Goal: Task Accomplishment & Management: Use online tool/utility

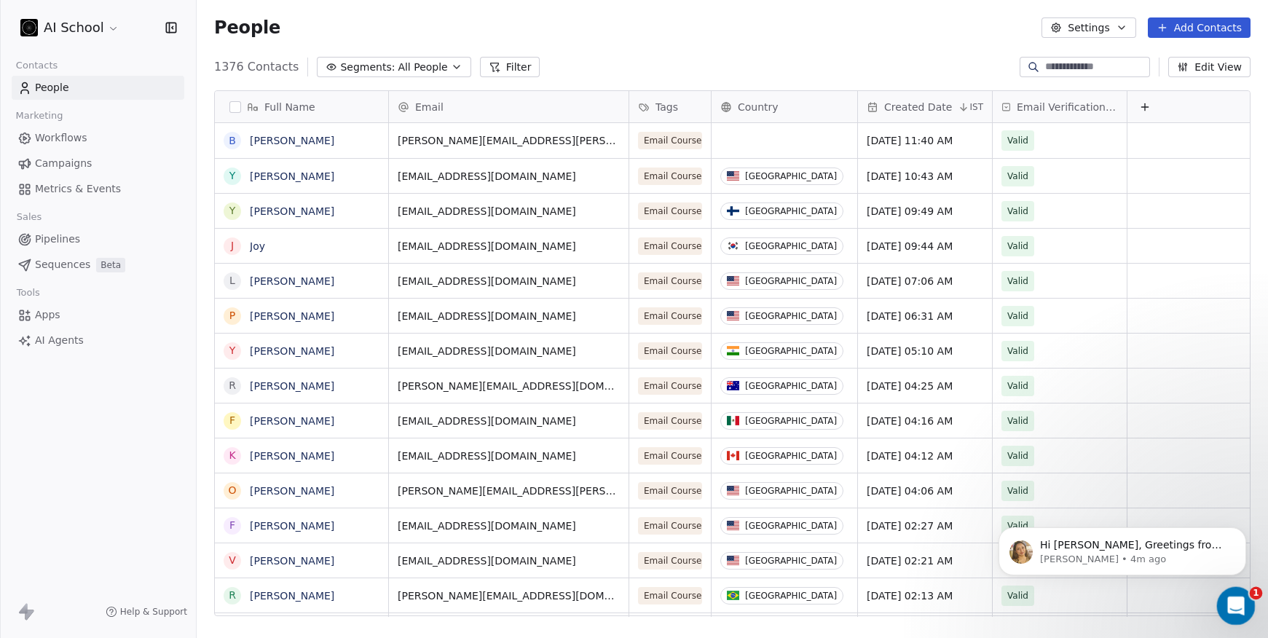
click at [1238, 603] on icon "Open Intercom Messenger" at bounding box center [1234, 604] width 24 height 24
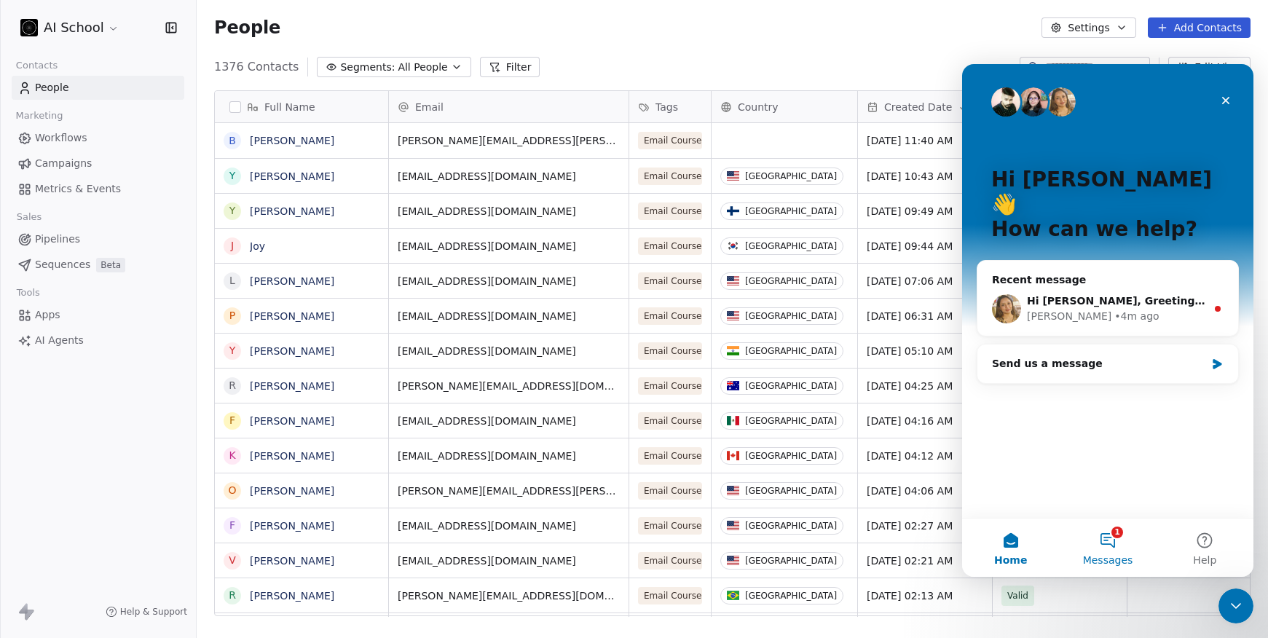
click at [1119, 535] on button "1 Messages" at bounding box center [1107, 548] width 97 height 58
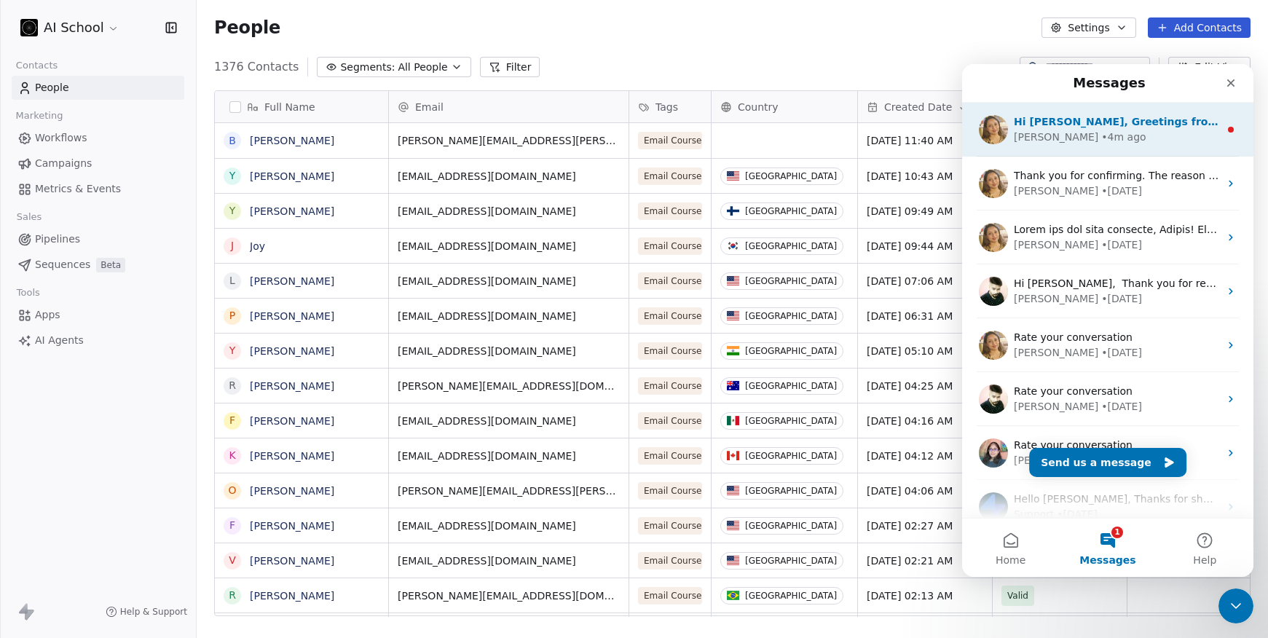
click at [1101, 138] on div "• 4m ago" at bounding box center [1123, 137] width 44 height 15
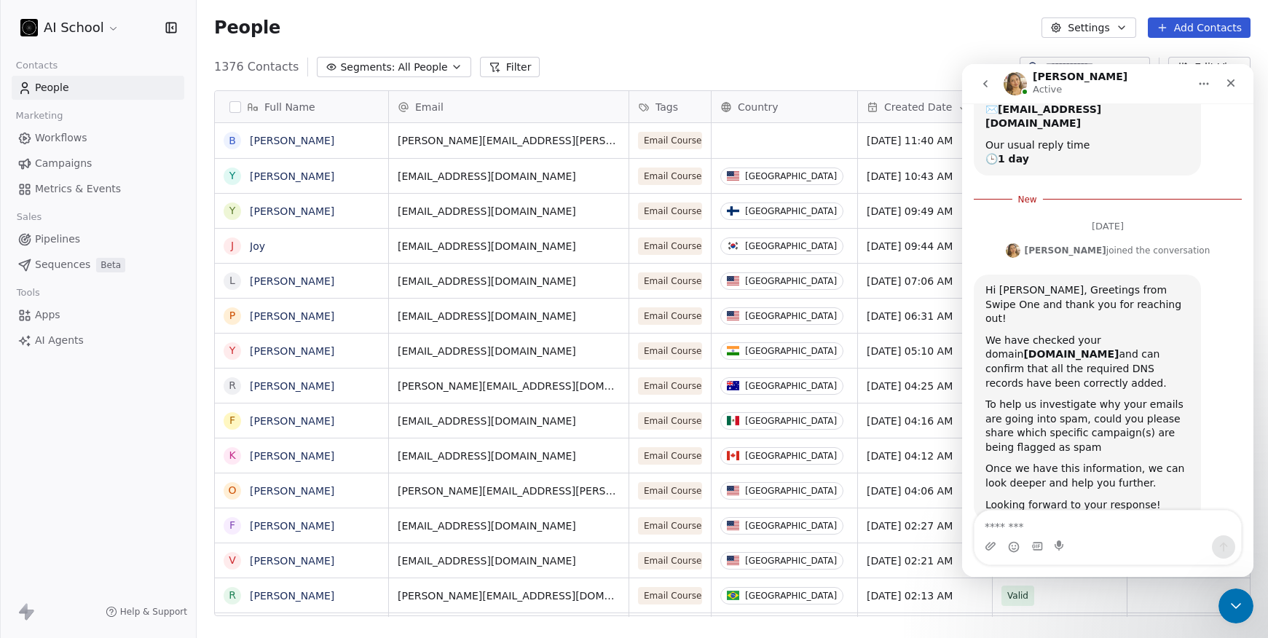
scroll to position [186, 0]
click at [94, 34] on html "AI School Contacts People Marketing Workflows Campaigns Metrics & Events Sales …" at bounding box center [634, 319] width 1268 height 638
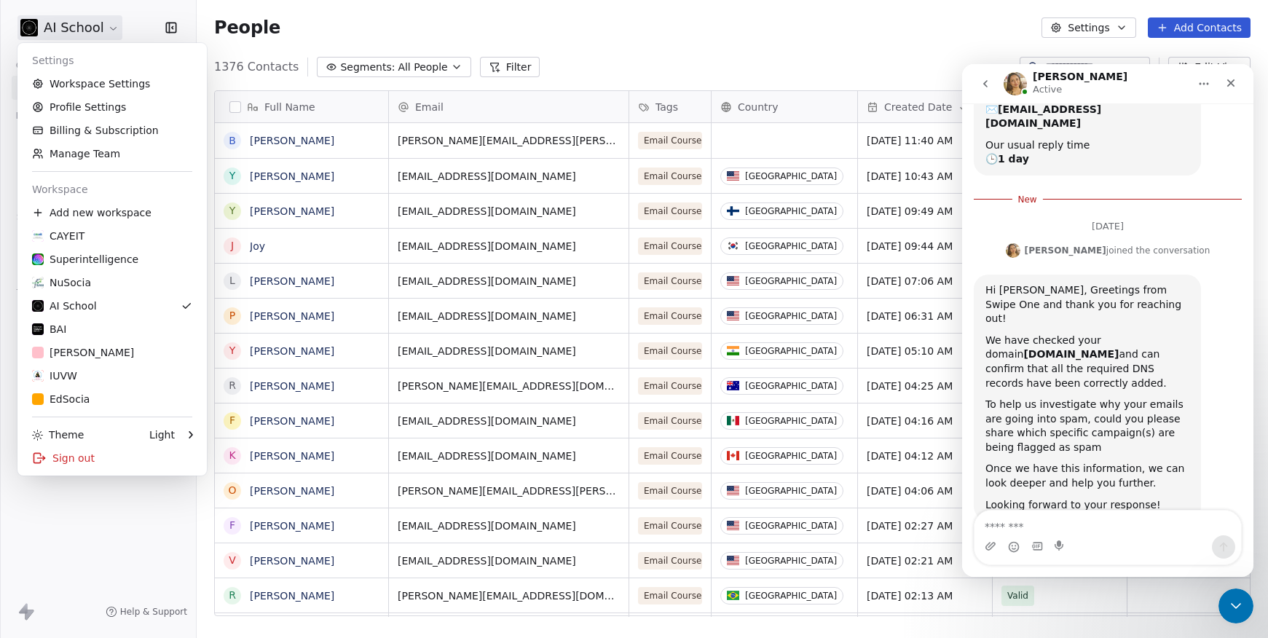
scroll to position [550, 1061]
click at [89, 267] on link "Superintelligence" at bounding box center [112, 259] width 178 height 23
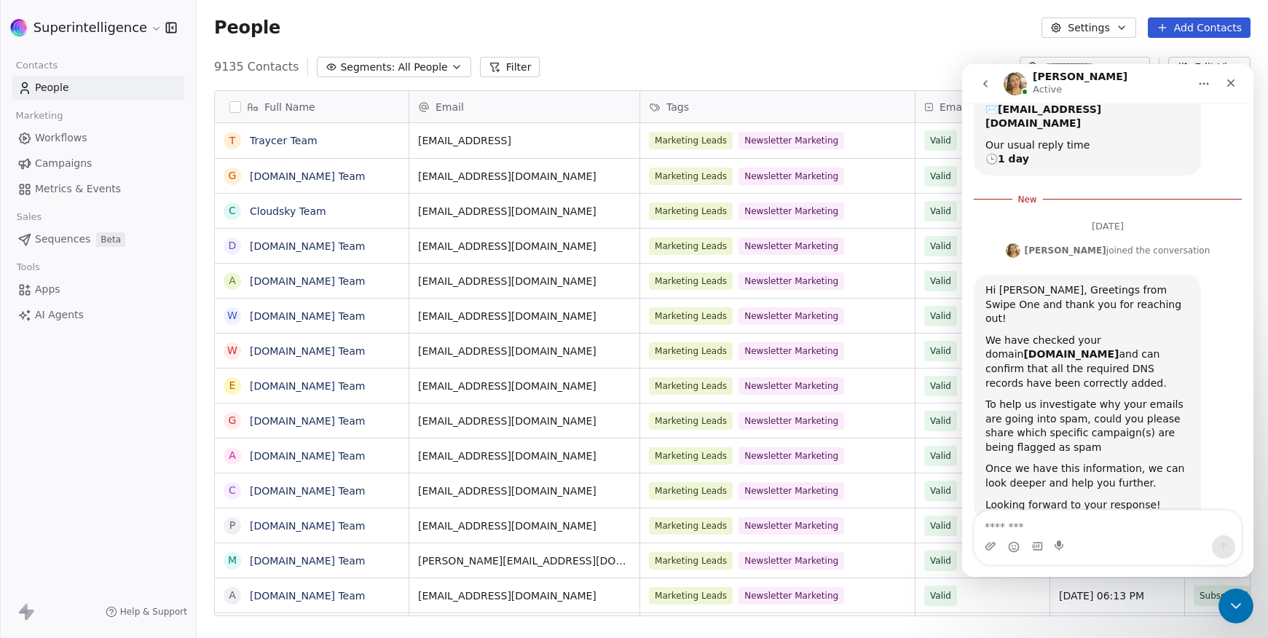
scroll to position [550, 1061]
click at [82, 144] on span "Workflows" at bounding box center [61, 137] width 52 height 15
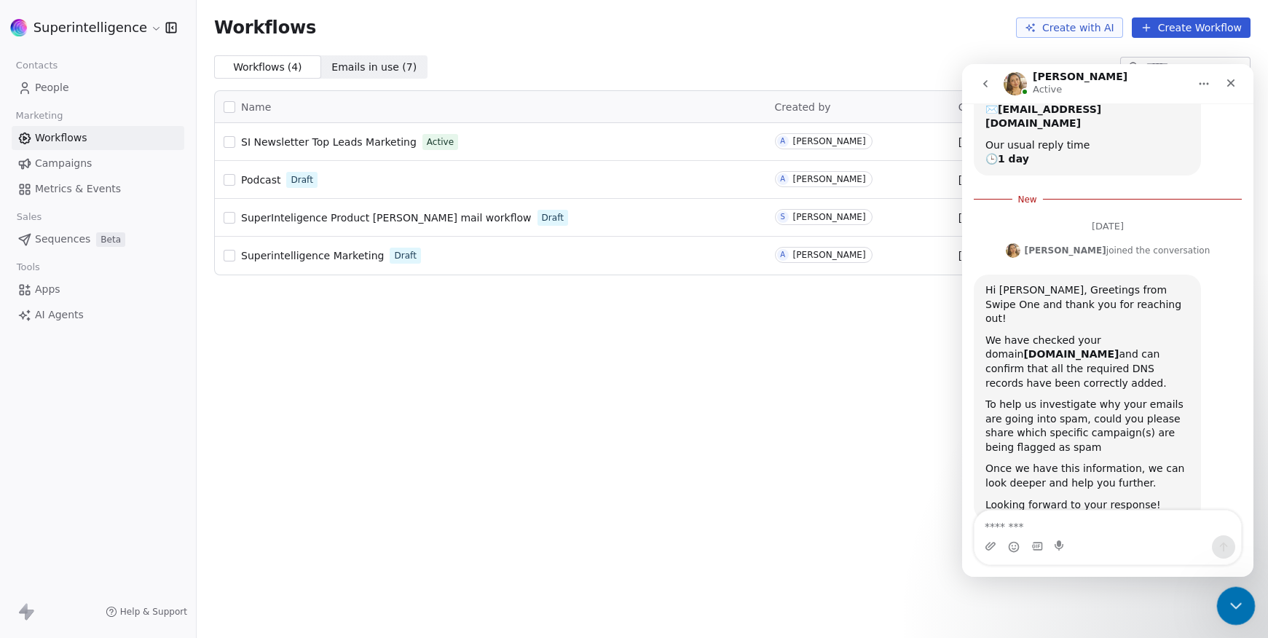
click at [1230, 599] on icon "Close Intercom Messenger" at bounding box center [1233, 603] width 17 height 17
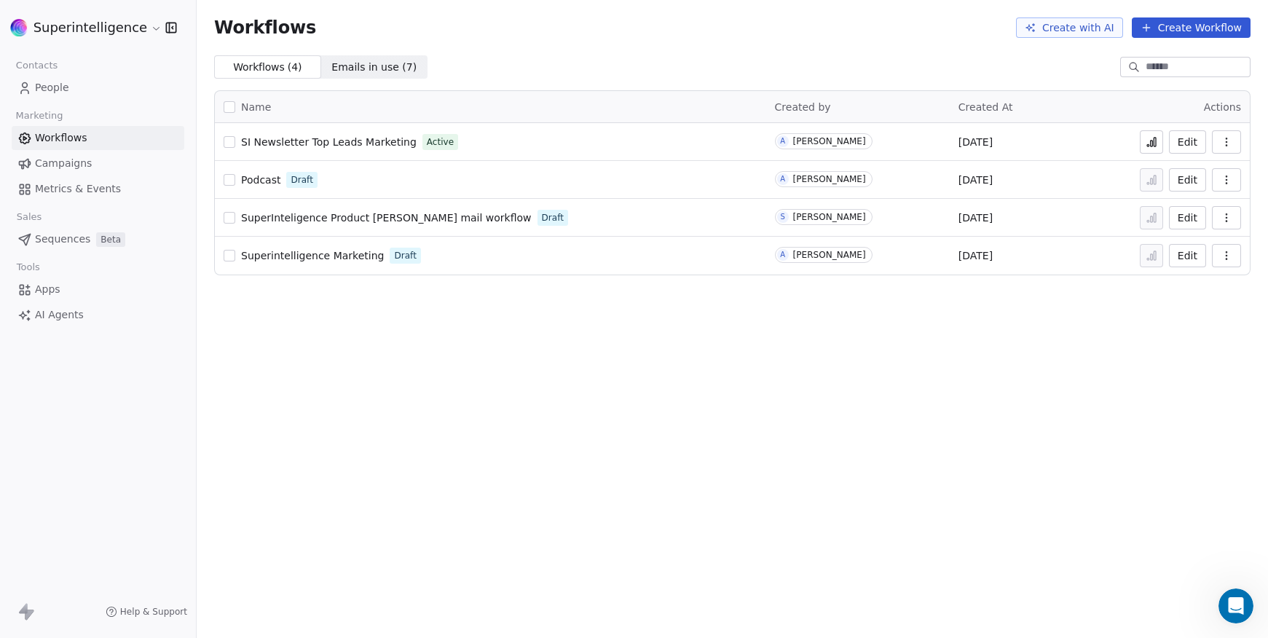
scroll to position [152, 0]
click at [1230, 146] on icon "button" at bounding box center [1227, 142] width 12 height 12
click at [711, 334] on div "Workflows Create with AI Create Workflow Workflows ( 4 ) Workflows ( 4 ) Emails…" at bounding box center [733, 319] width 1072 height 638
click at [1220, 141] on button "button" at bounding box center [1226, 141] width 29 height 23
click at [1075, 382] on div "Workflows Create with AI Create Workflow Workflows ( 4 ) Workflows ( 4 ) Emails…" at bounding box center [733, 319] width 1072 height 638
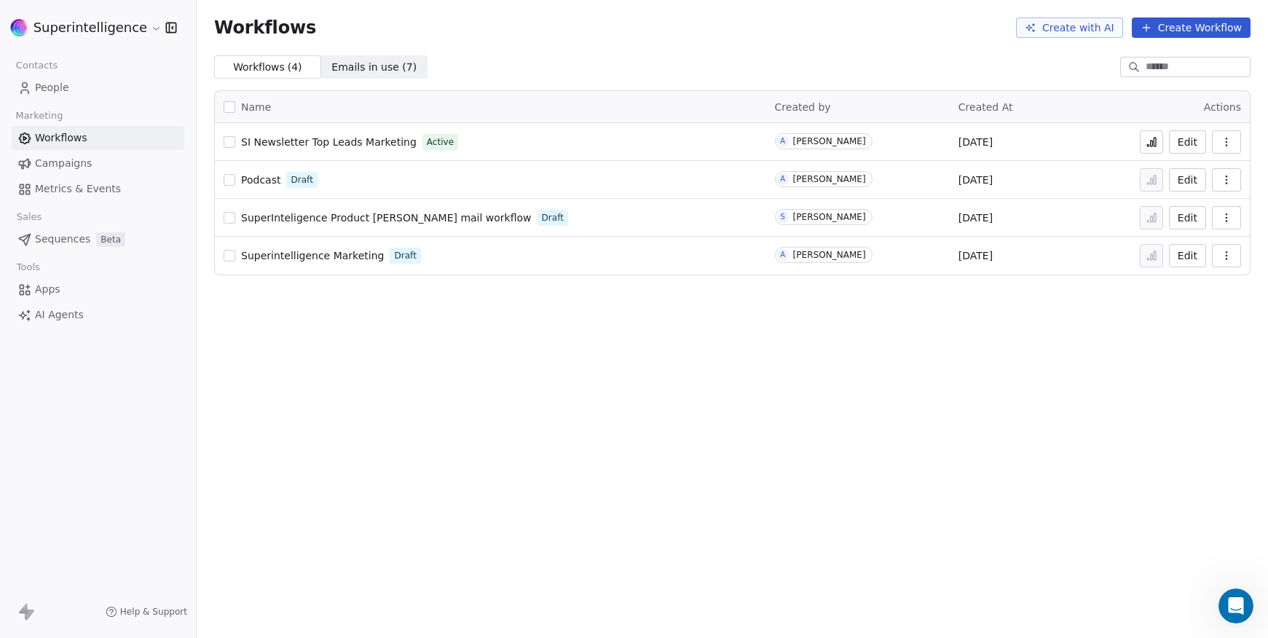
click at [1227, 140] on icon "button" at bounding box center [1227, 142] width 12 height 12
click at [296, 134] on div "SI Newsletter Top Leads Marketing Active" at bounding box center [491, 142] width 534 height 20
click at [296, 141] on span "SI Newsletter Top Leads Marketing" at bounding box center [329, 142] width 176 height 12
click at [1222, 599] on div "Open Intercom Messenger" at bounding box center [1236, 606] width 39 height 39
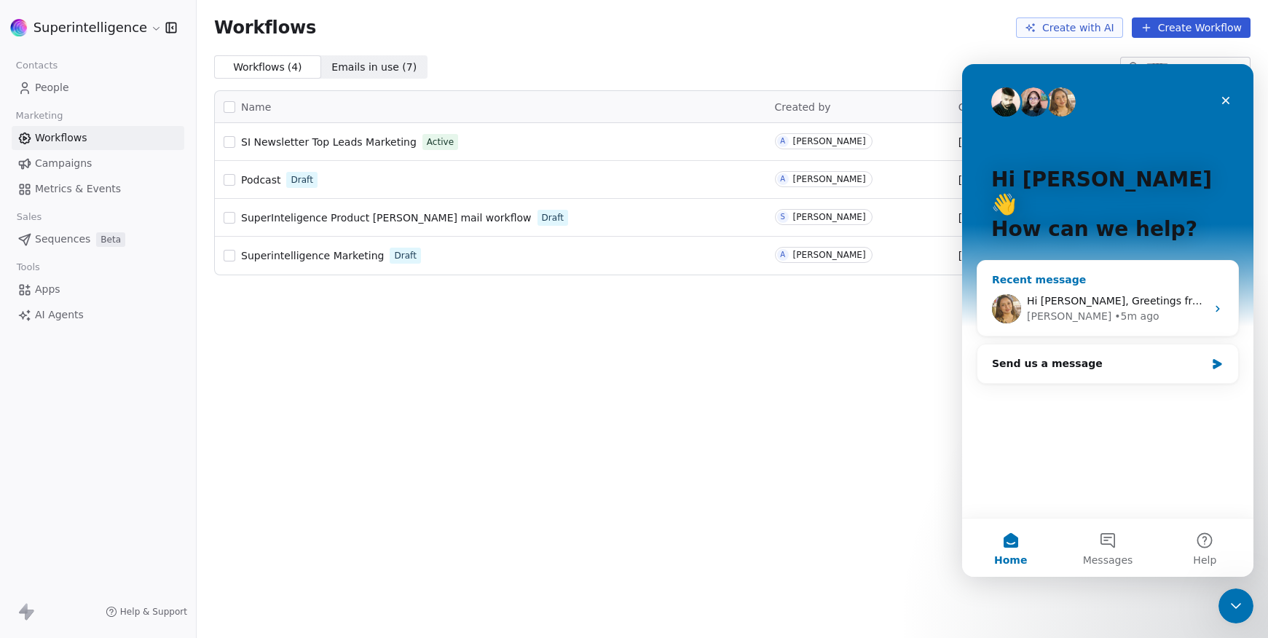
click at [1079, 282] on div "Hi Aviral, Greetings from Swipe One and thank you for reaching out! We have che…" at bounding box center [1108, 309] width 261 height 54
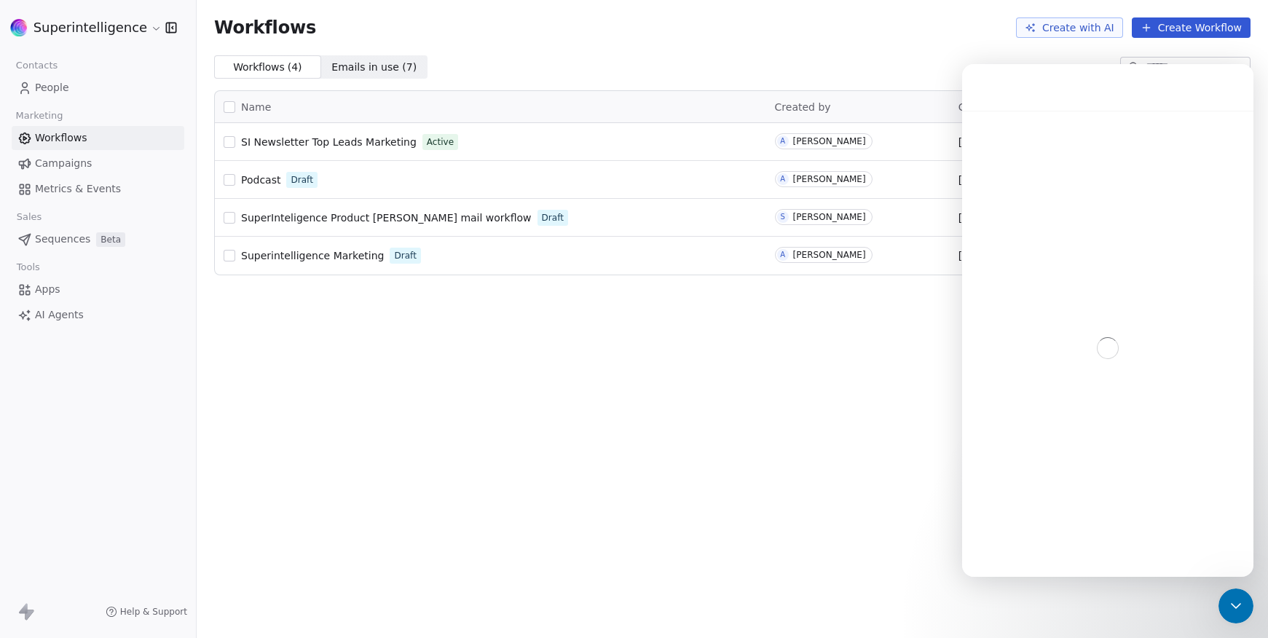
scroll to position [152, 0]
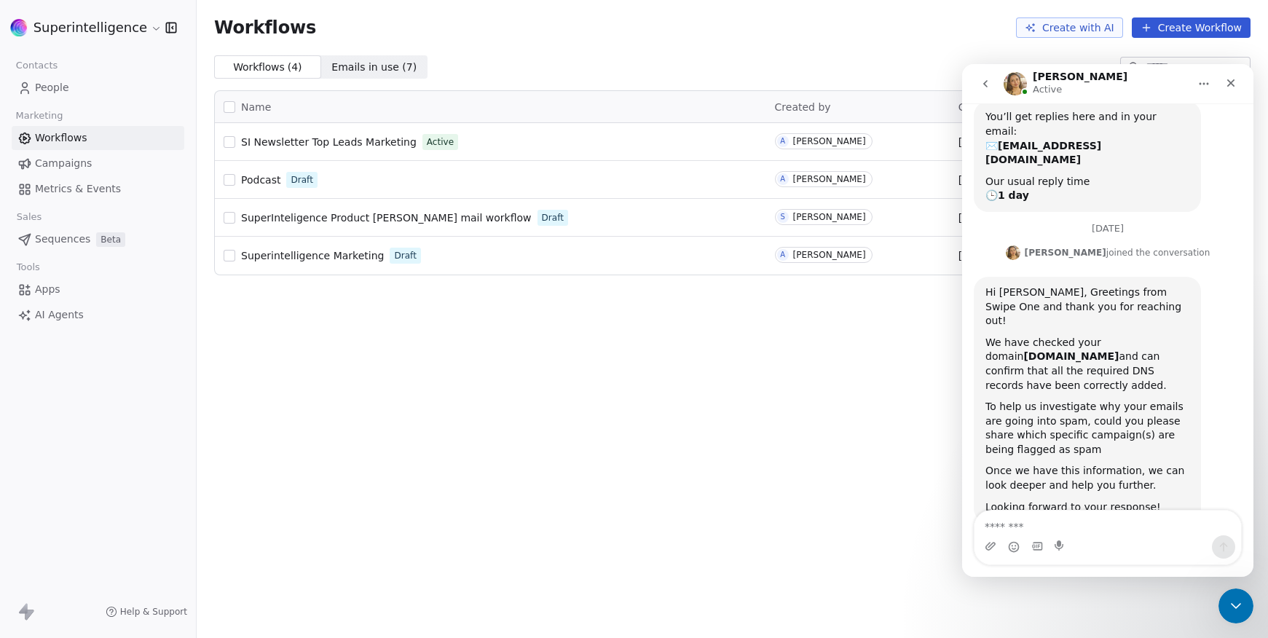
click at [1094, 530] on textarea "Message…" at bounding box center [1108, 523] width 267 height 25
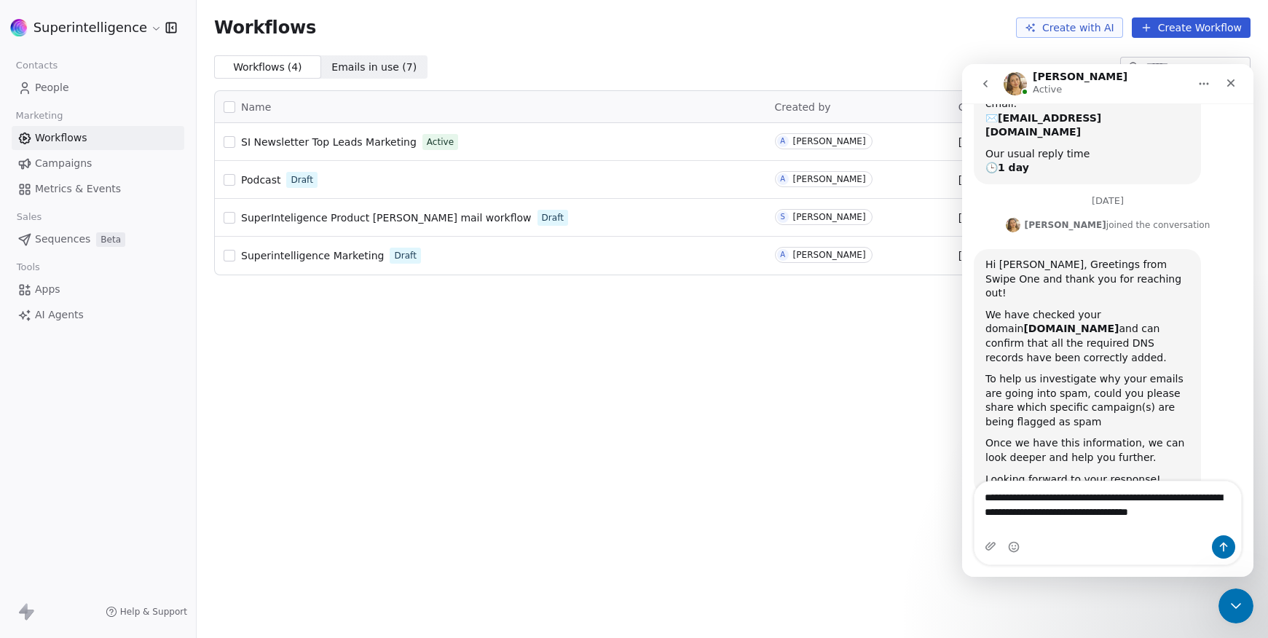
scroll to position [181, 0]
type textarea "**********"
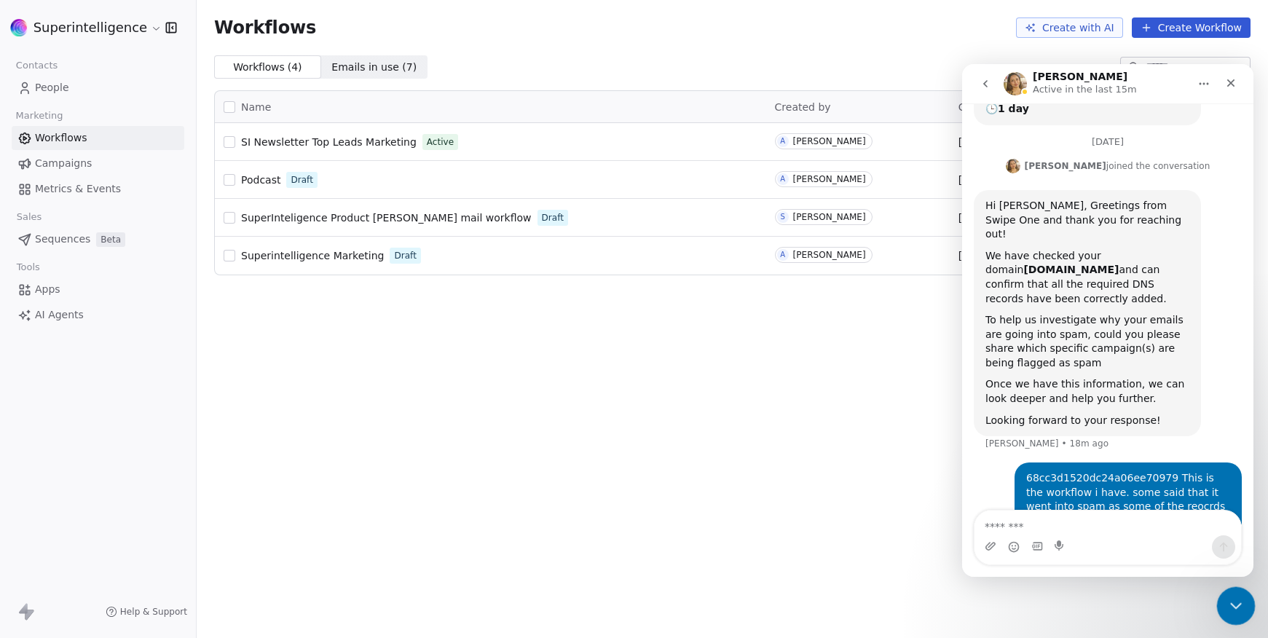
click at [1230, 594] on div "Close Intercom Messenger" at bounding box center [1234, 603] width 35 height 35
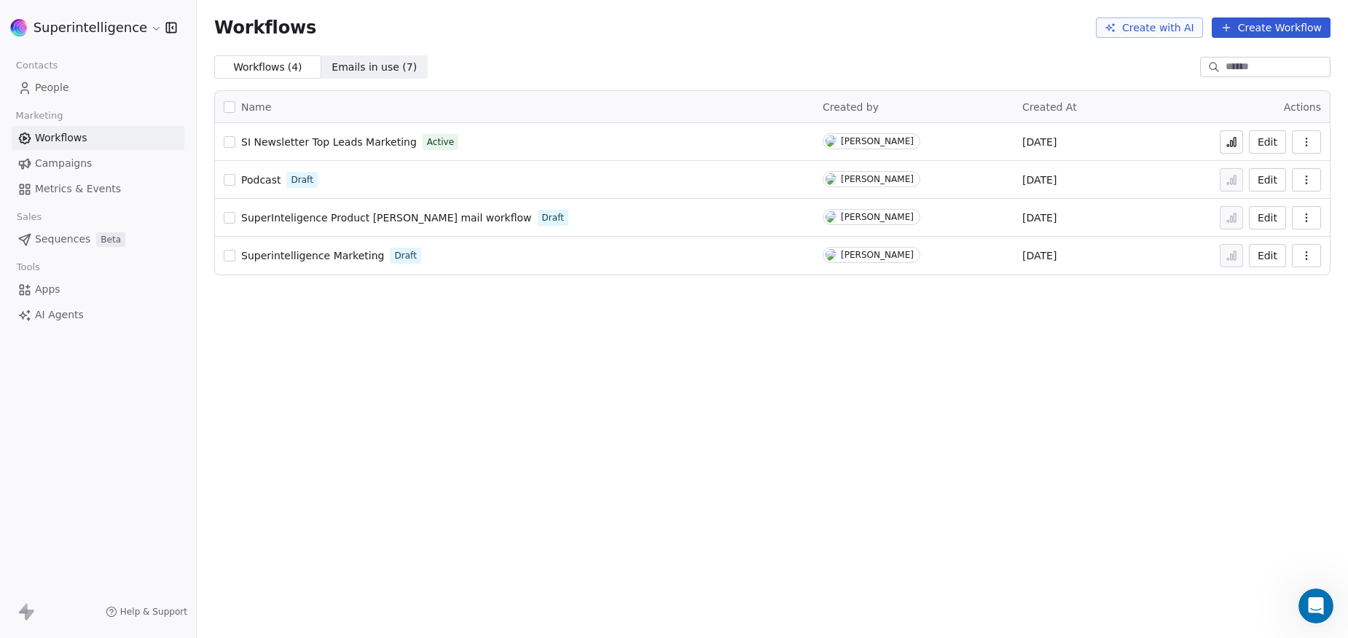
click at [768, 418] on div "Workflows Create with AI Create Workflow Workflows ( 4 ) Workflows ( 4 ) Emails…" at bounding box center [772, 319] width 1151 height 638
click at [1225, 141] on button at bounding box center [1230, 141] width 23 height 23
